Goal: Download file/media

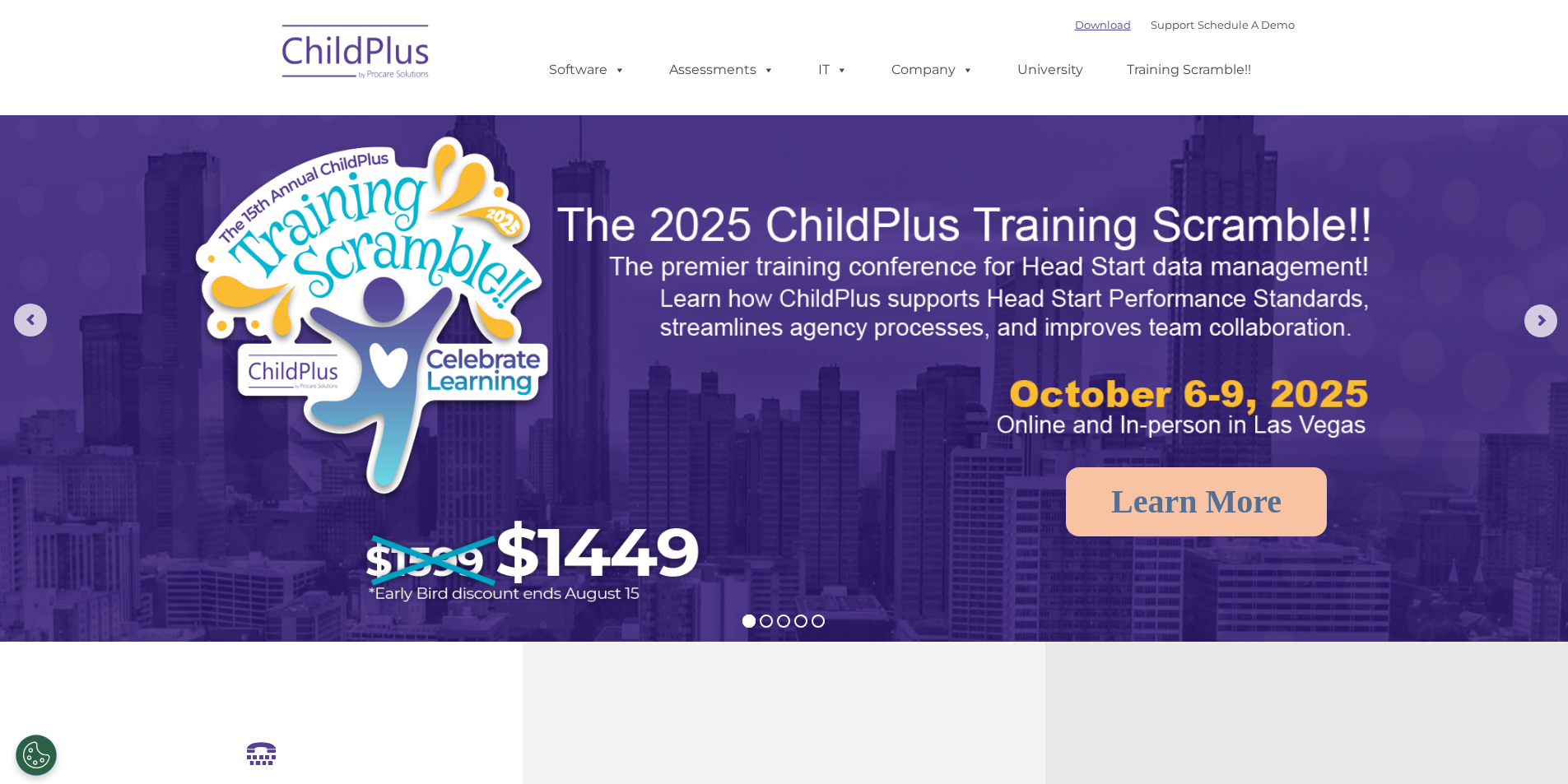
click at [1081, 26] on link "Download" at bounding box center [1103, 24] width 56 height 13
click at [1537, 317] on rs-arrow at bounding box center [1541, 321] width 33 height 33
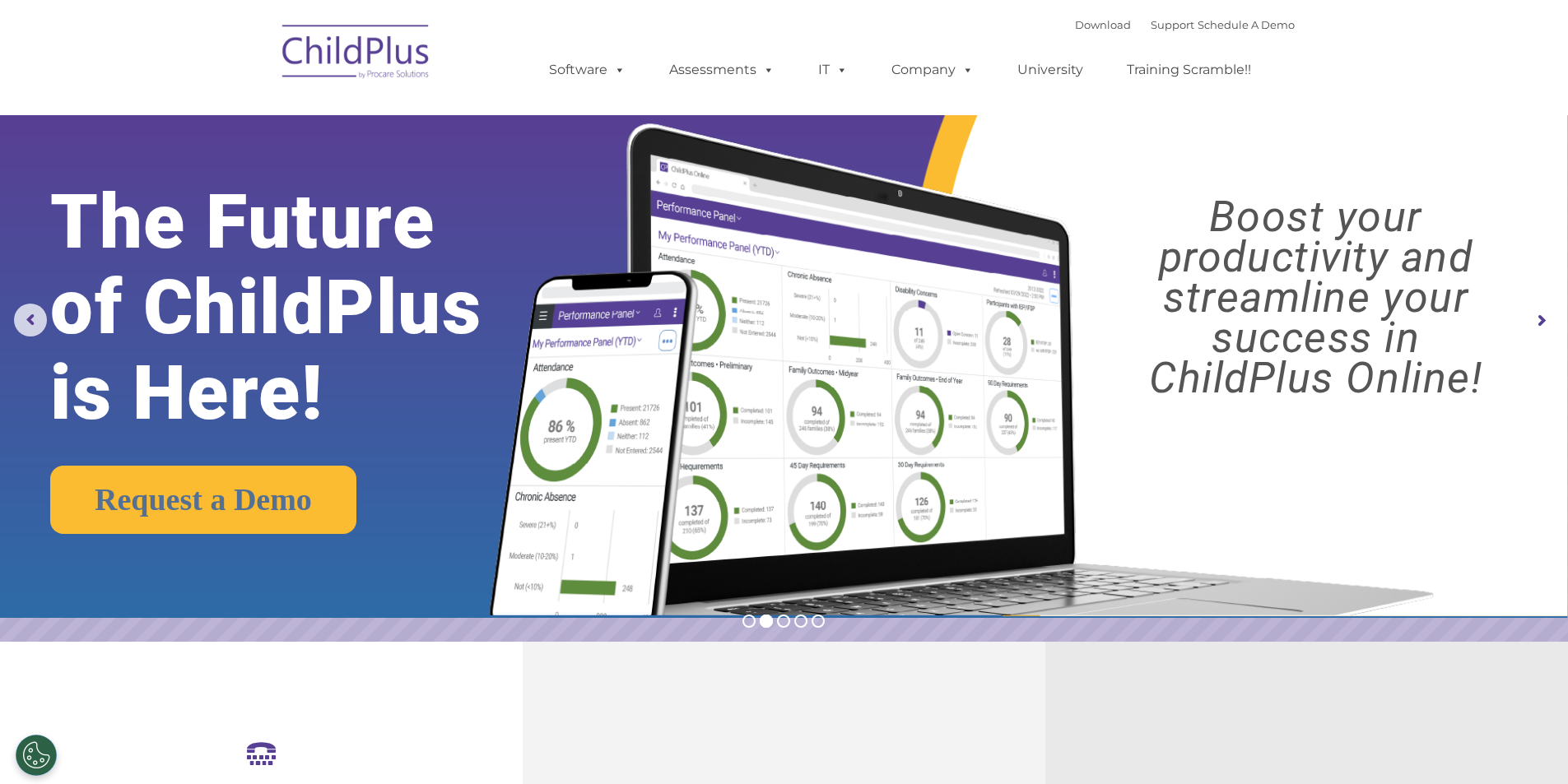
click at [1543, 319] on rs-arrow at bounding box center [1541, 321] width 33 height 33
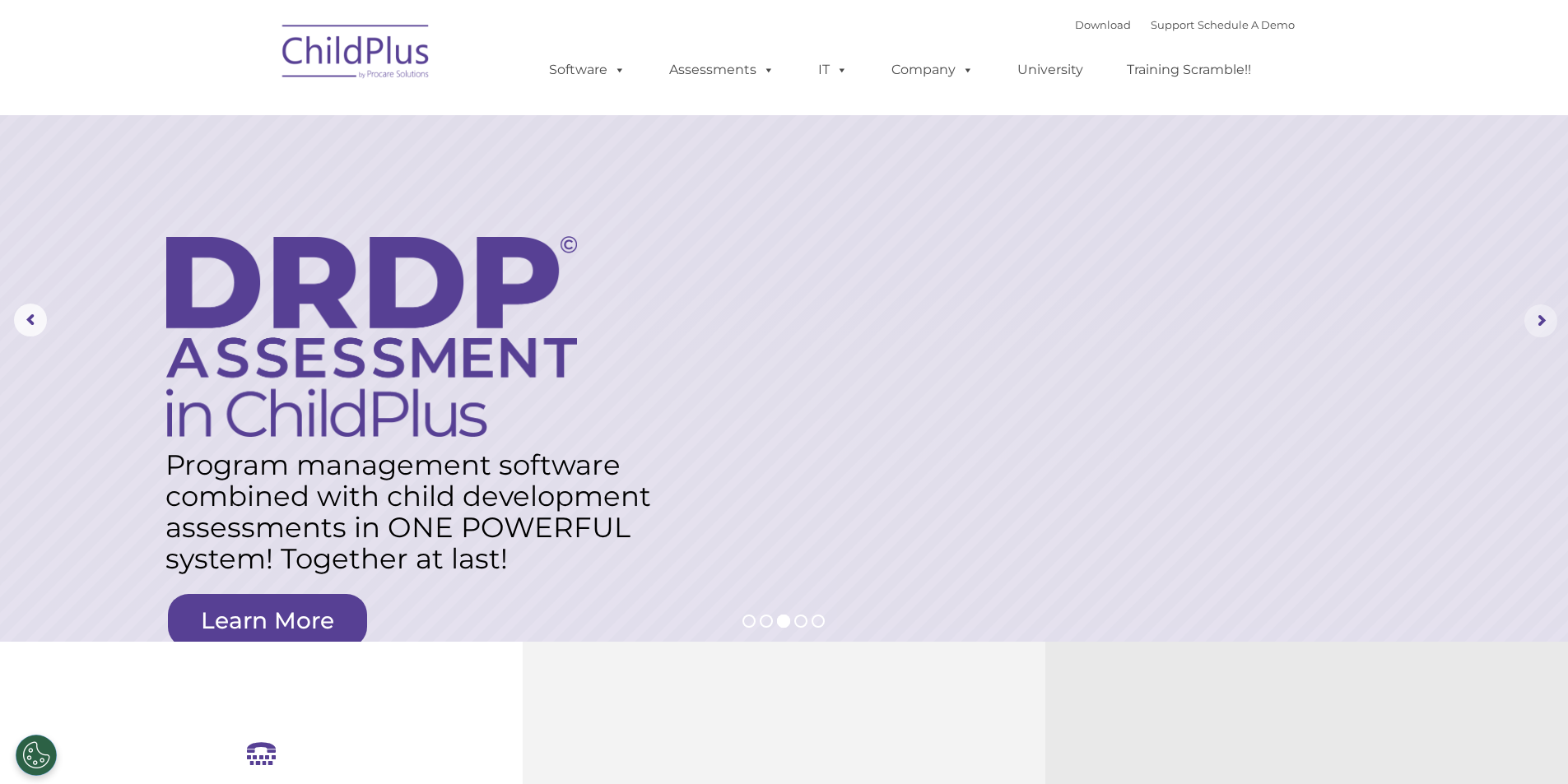
click at [1538, 317] on rs-arrow at bounding box center [1541, 321] width 33 height 33
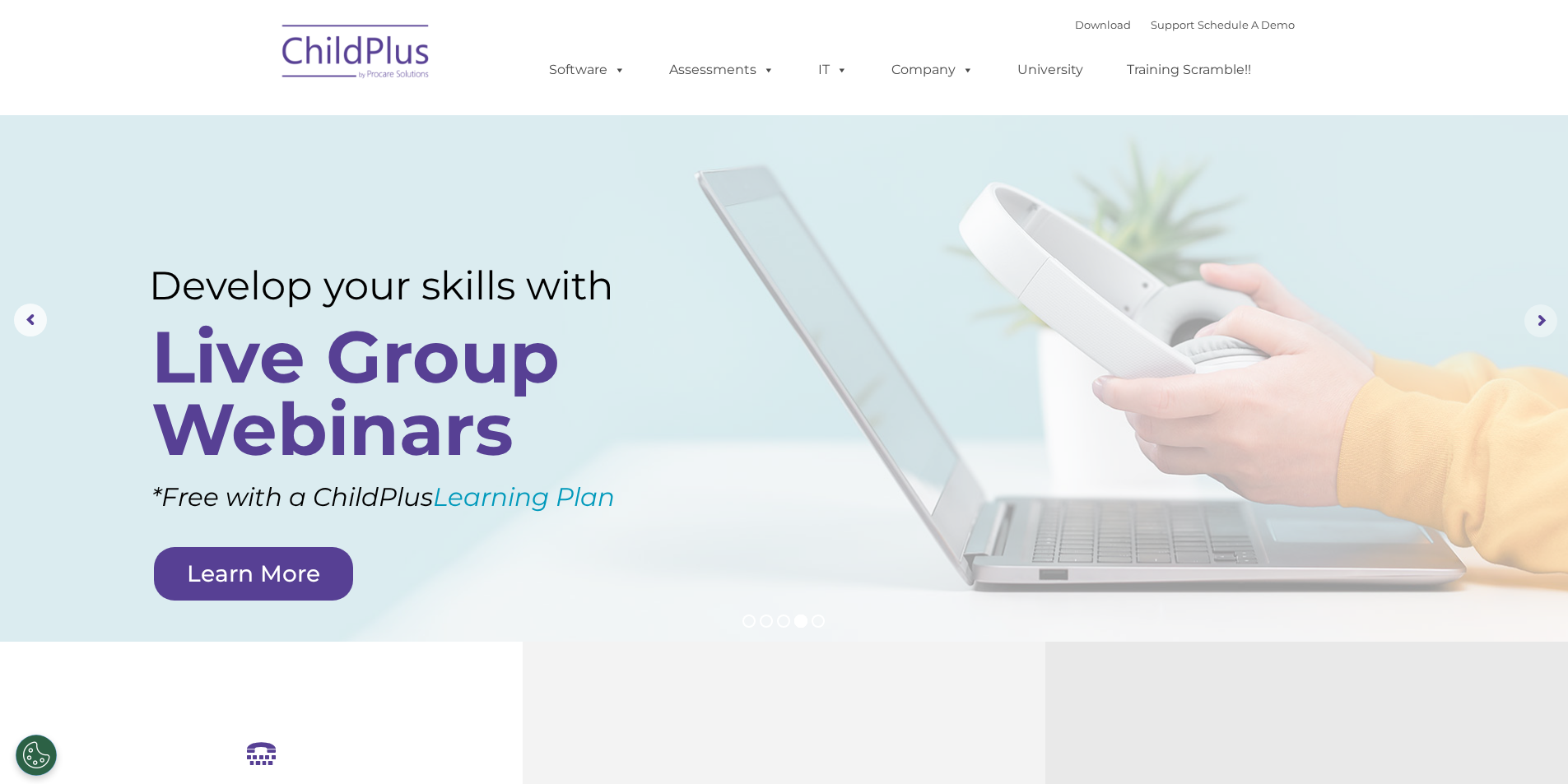
click at [1549, 314] on rs-arrow at bounding box center [1541, 321] width 33 height 33
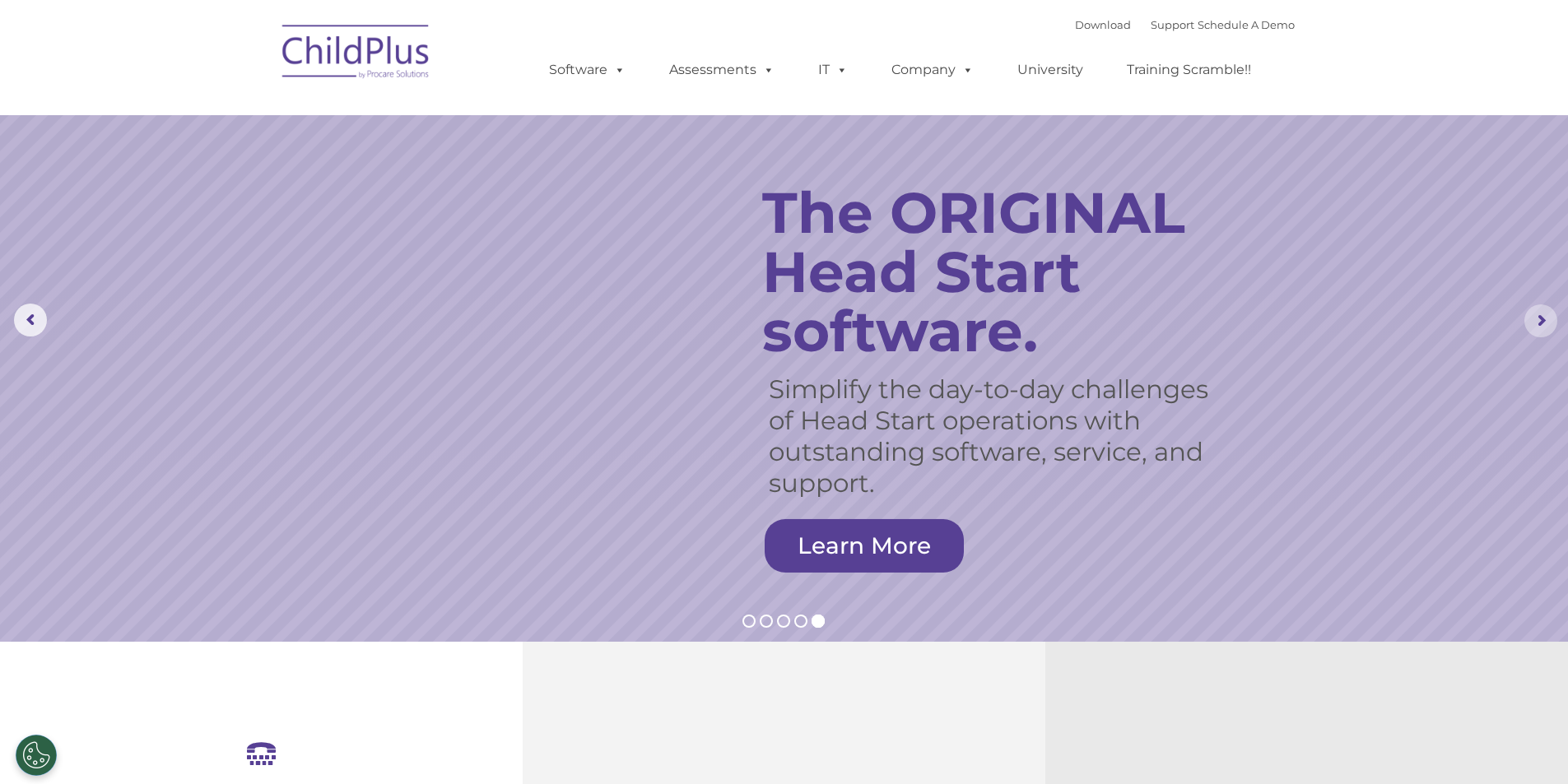
click at [1548, 325] on rs-arrow at bounding box center [1541, 321] width 33 height 33
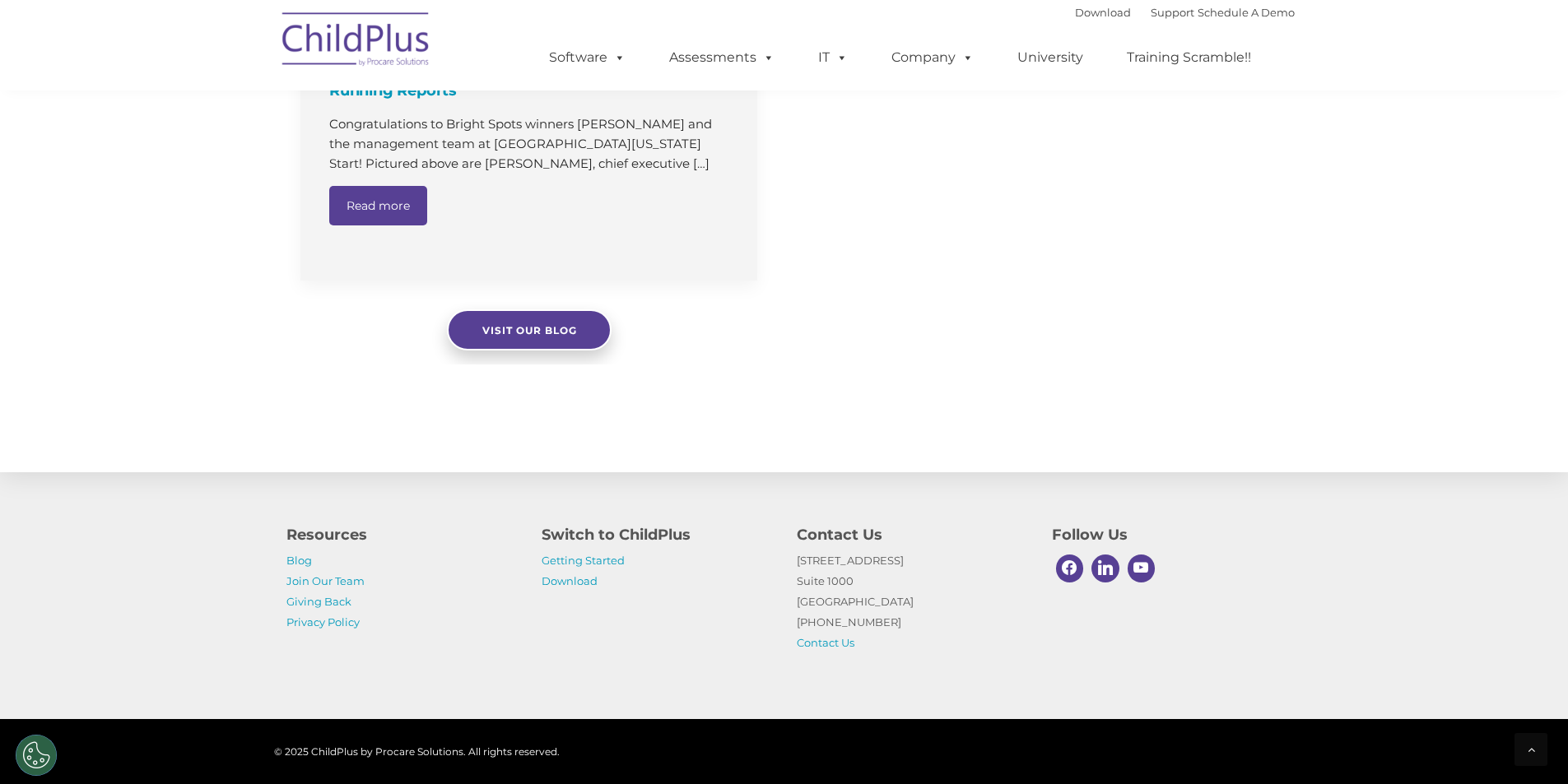
scroll to position [1305, 0]
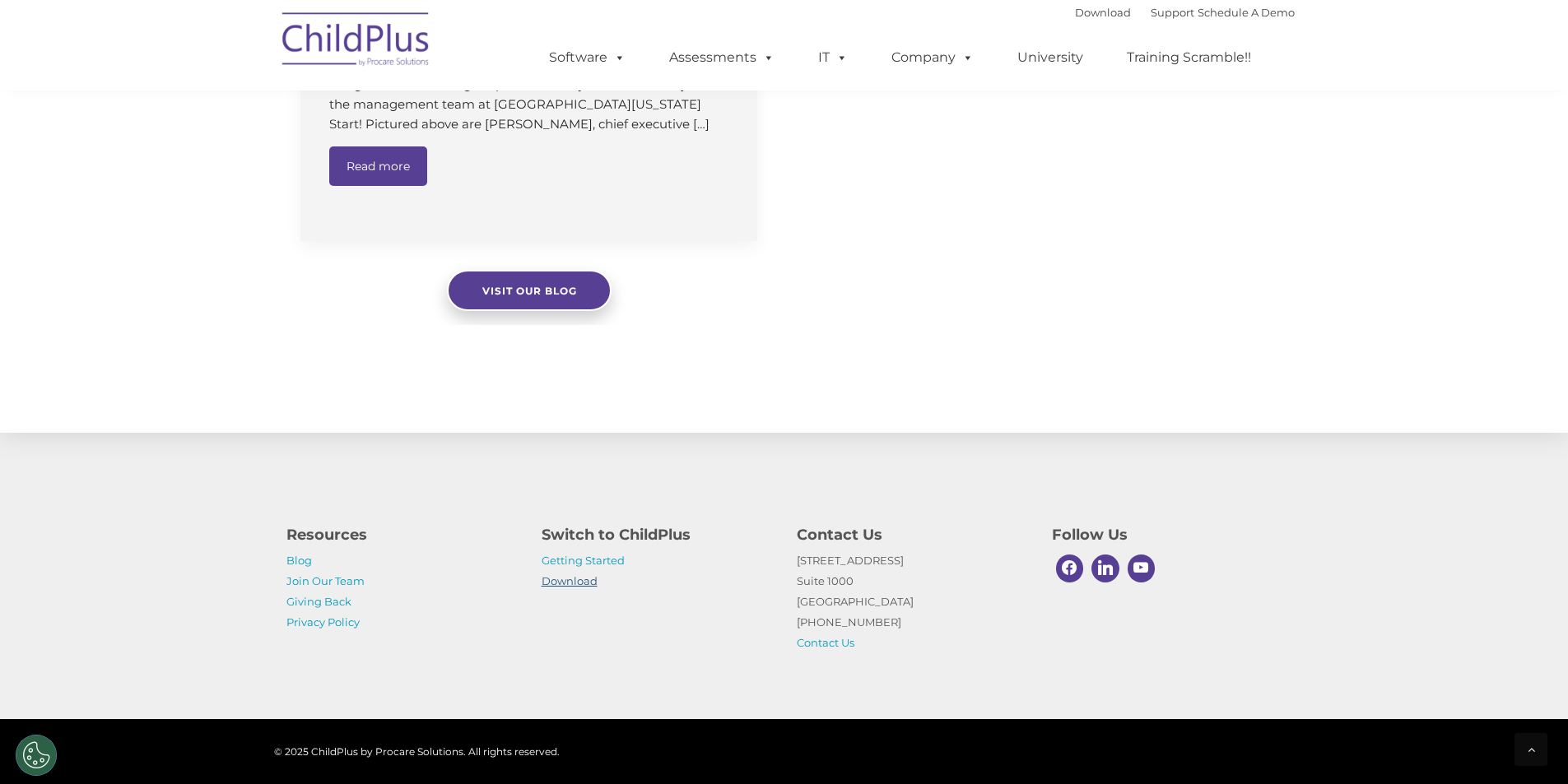
click at [573, 578] on link "Download" at bounding box center [570, 581] width 56 height 13
